Goal: Task Accomplishment & Management: Complete application form

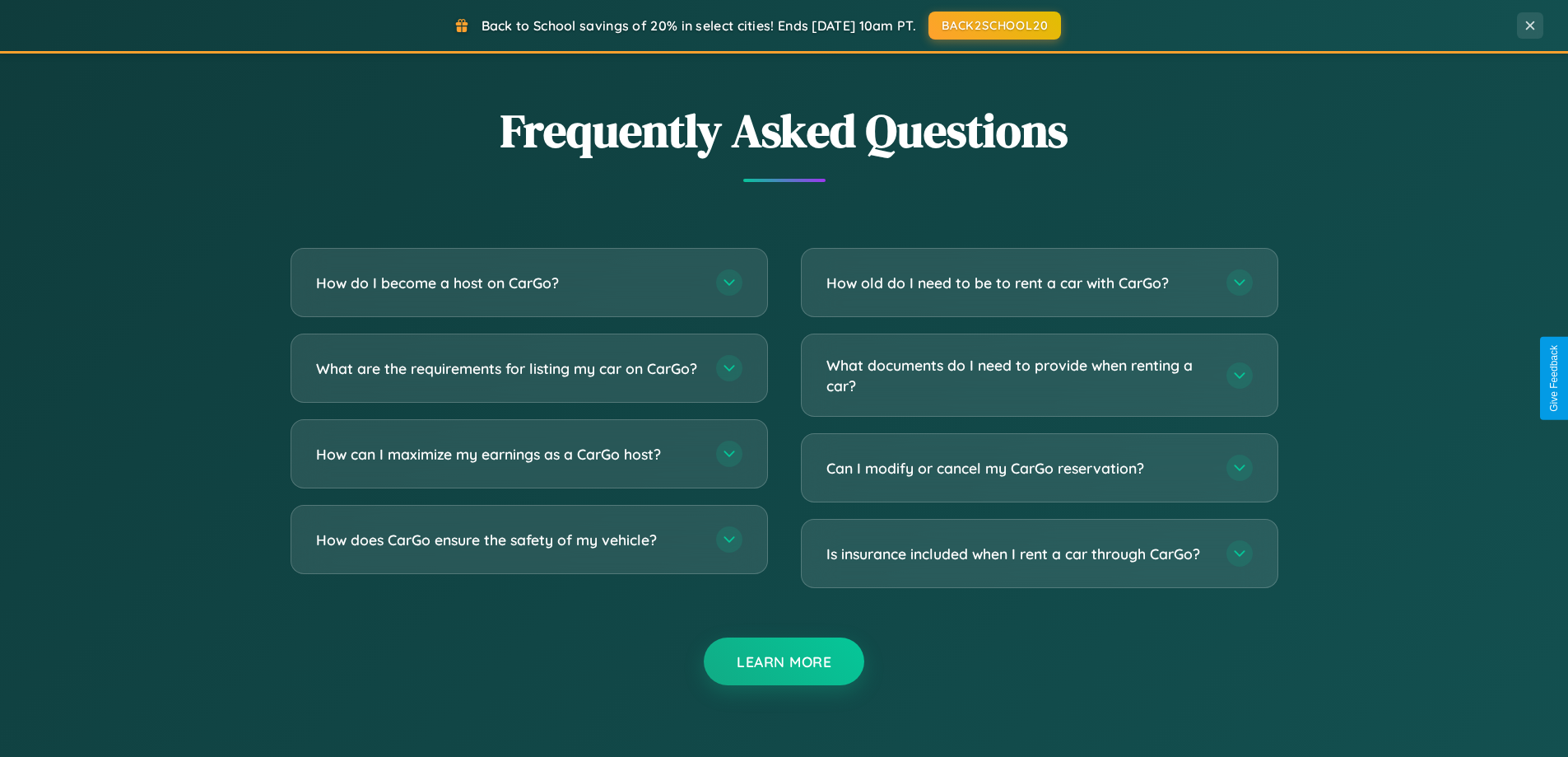
scroll to position [3169, 0]
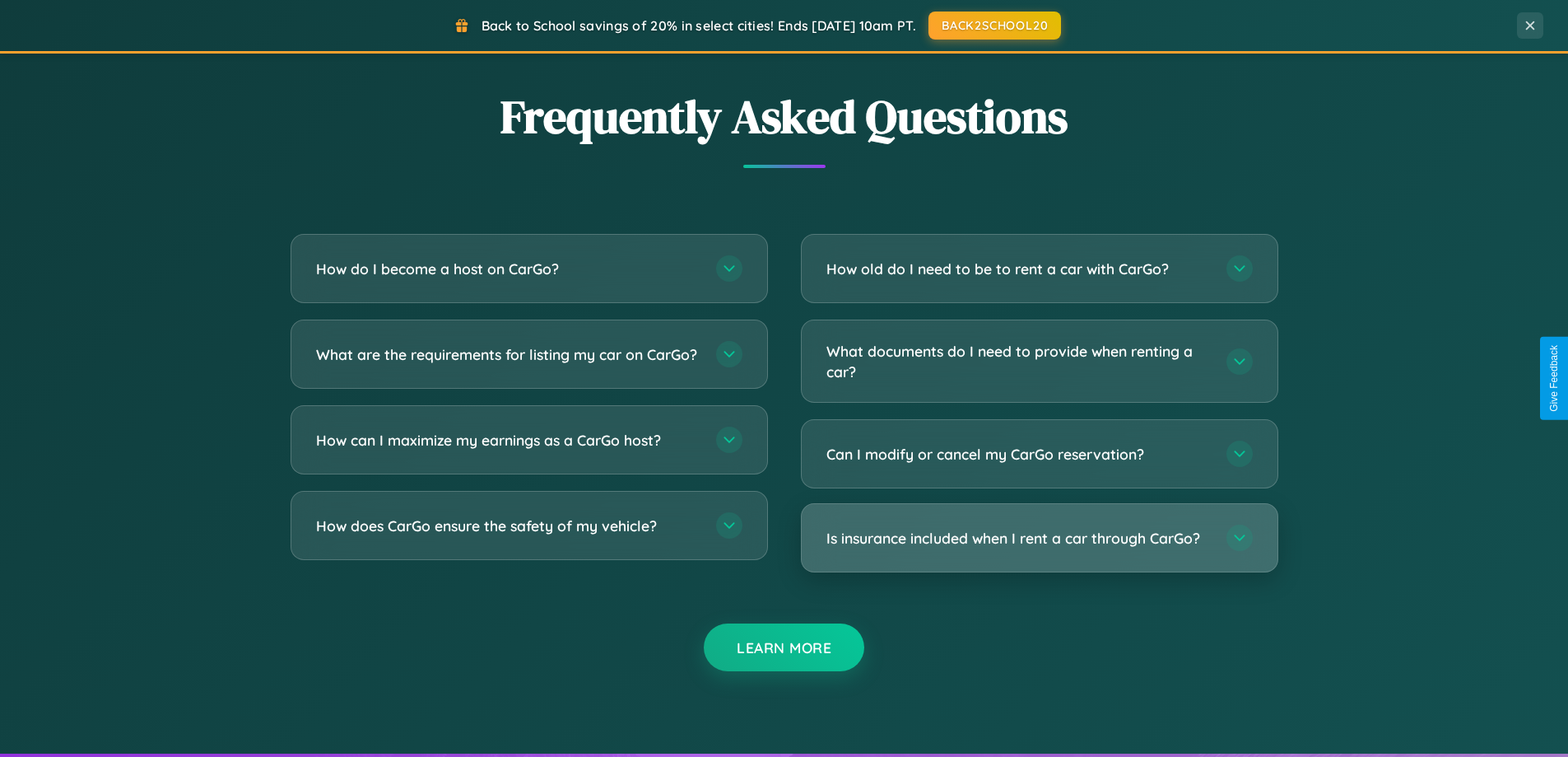
click at [1038, 538] on h3 "Is insurance included when I rent a car through CarGo?" at bounding box center [1018, 538] width 384 height 21
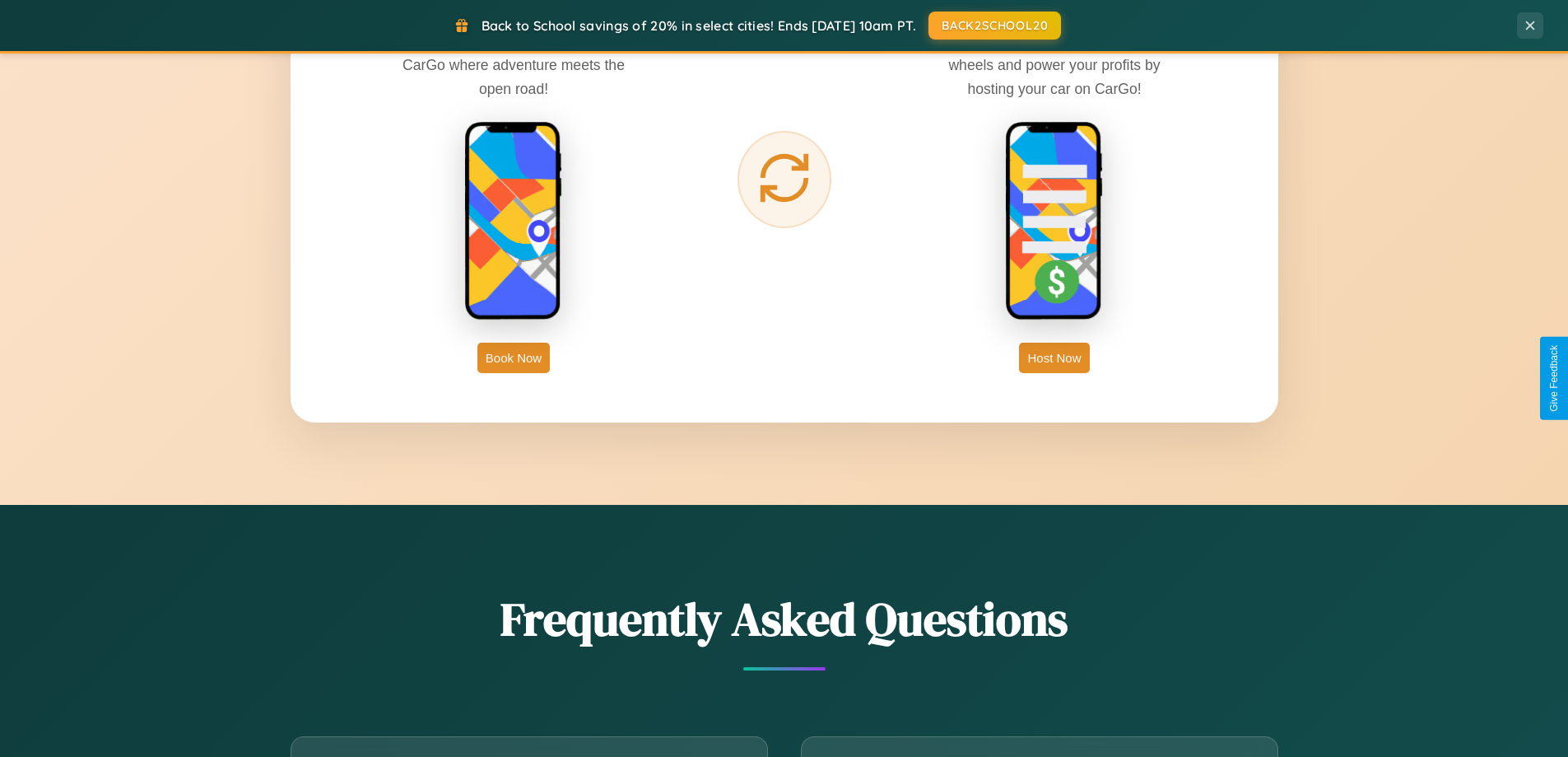
scroll to position [2646, 0]
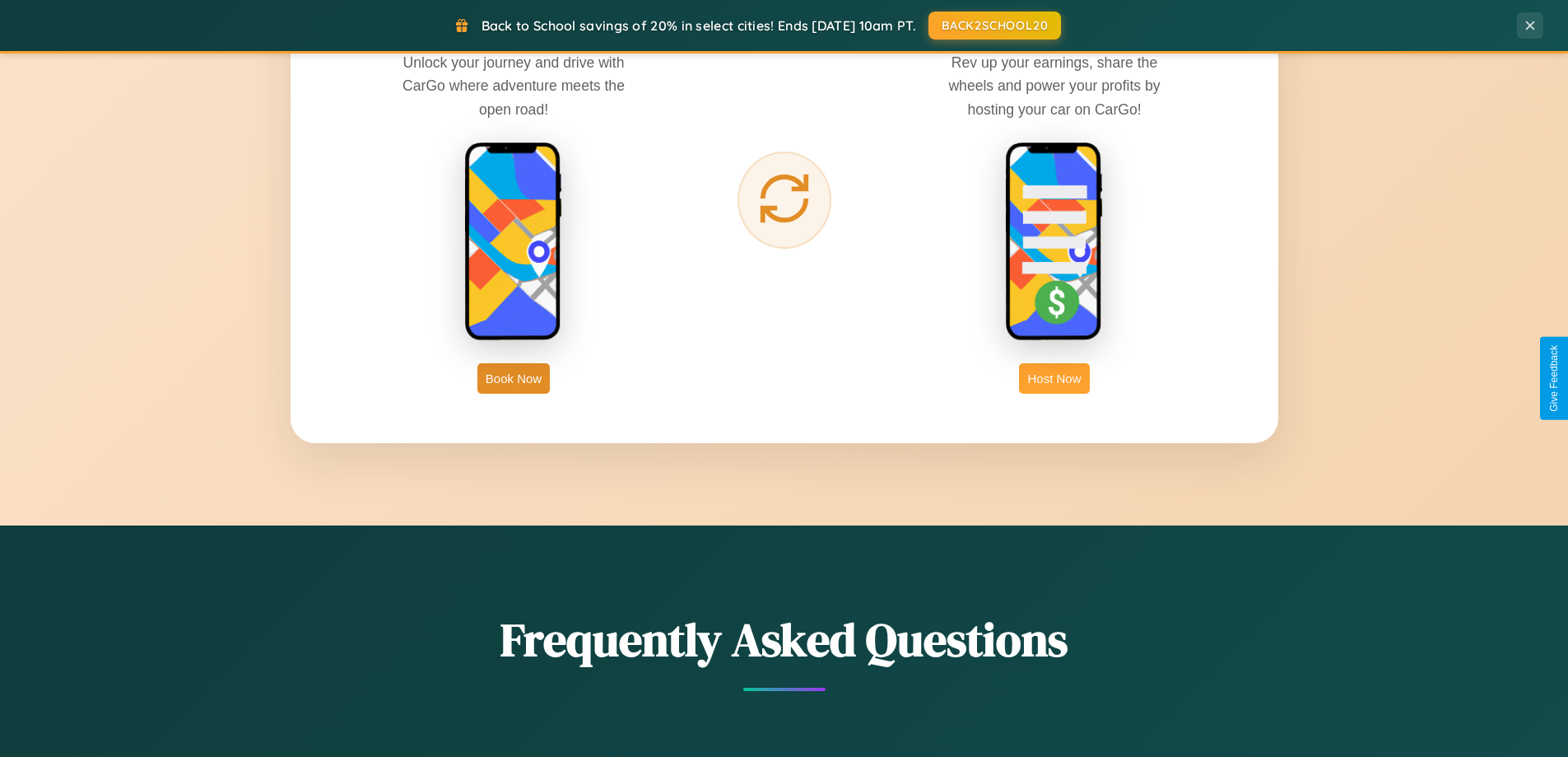
click at [1054, 378] on button "Host Now" at bounding box center [1054, 378] width 70 height 31
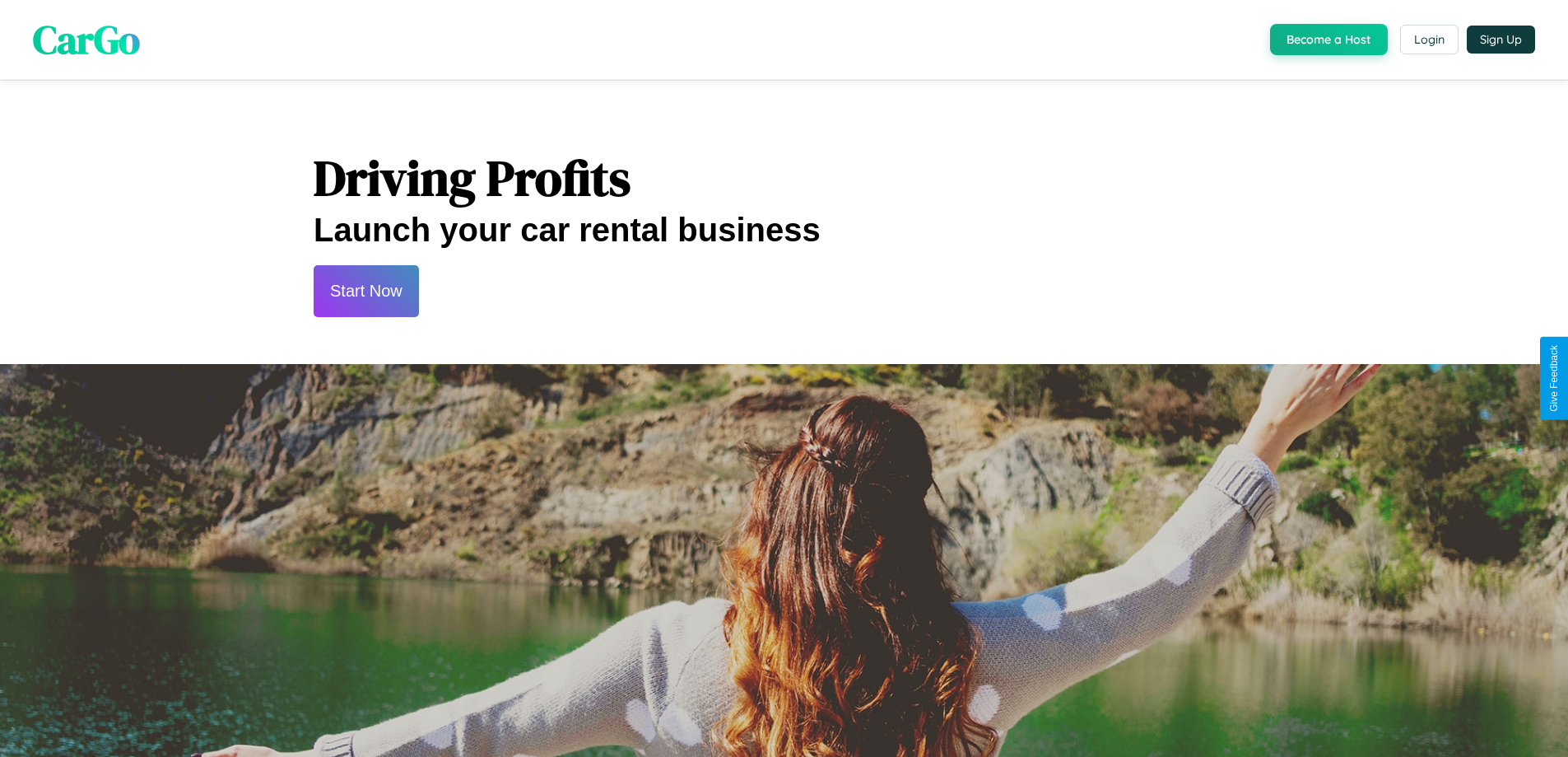
click at [366, 291] on button "Start Now" at bounding box center [366, 291] width 105 height 52
